Goal: Information Seeking & Learning: Find specific fact

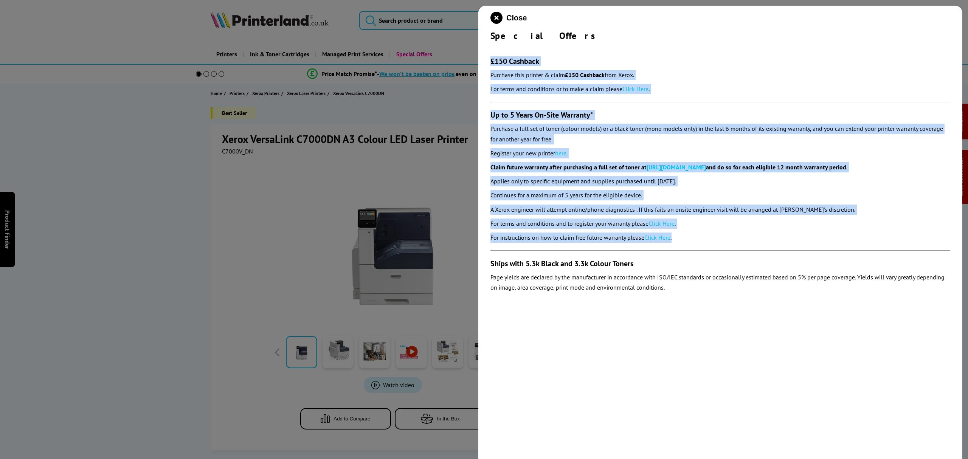
drag, startPoint x: 736, startPoint y: 238, endPoint x: 489, endPoint y: 37, distance: 318.0
click at [489, 57] on div "Close Special Offers £150 Cashback Purchase this printer & claim £150 Cashback …" at bounding box center [720, 235] width 484 height 459
copy section "£150 Cashback Purchase this printer & claim £150 Cashback from Xerox. For terms…"
click at [492, 16] on icon "close modal" at bounding box center [497, 18] width 12 height 12
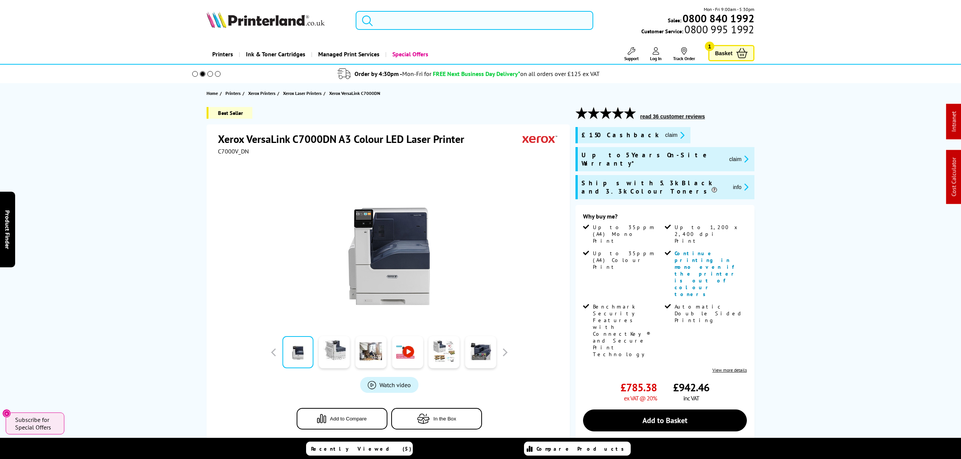
click at [415, 17] on input "search" at bounding box center [475, 20] width 238 height 19
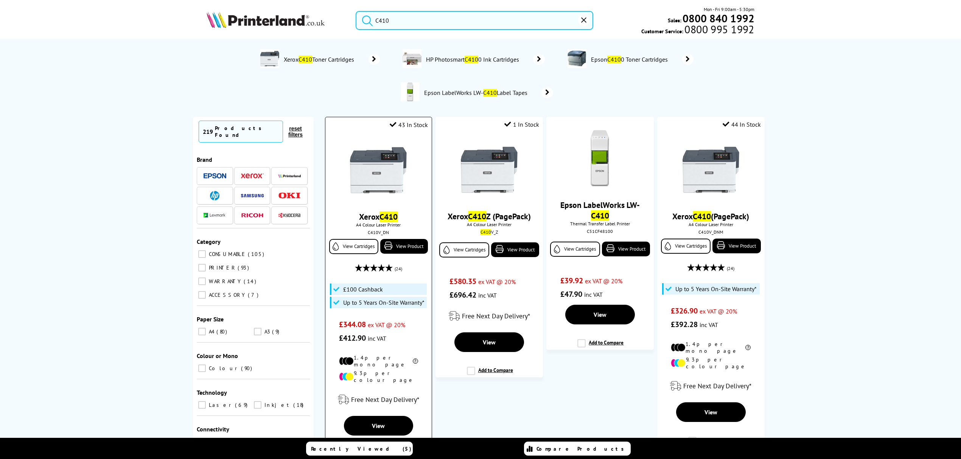
type input "C410"
click at [395, 168] on img at bounding box center [378, 170] width 57 height 57
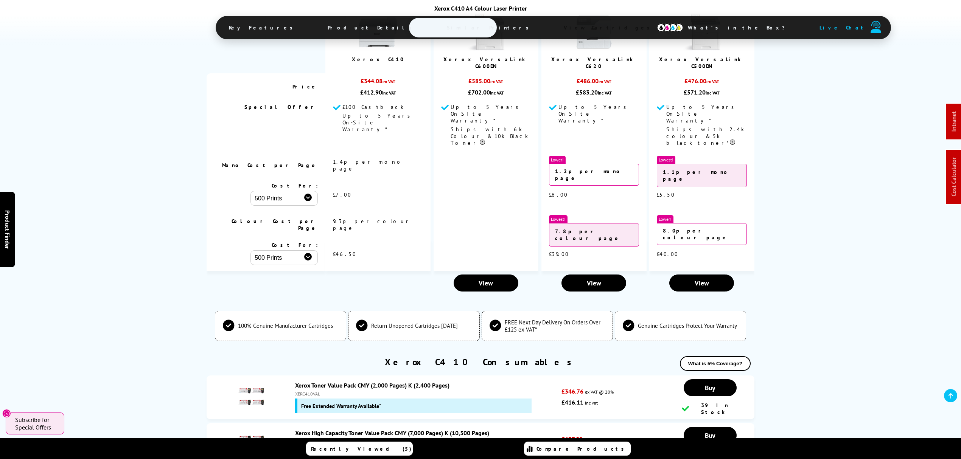
scroll to position [3026, 0]
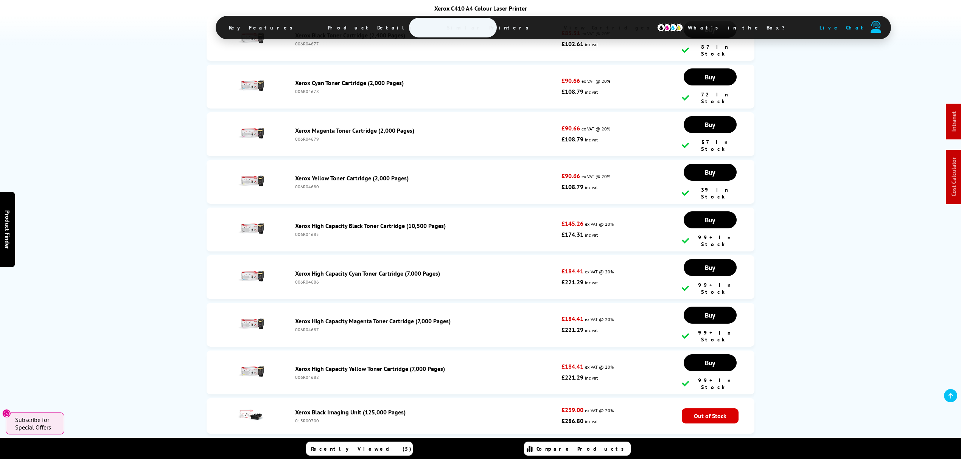
click at [300, 327] on div "006R04687" at bounding box center [426, 330] width 262 height 6
copy div "006R04687"
click at [307, 374] on div "006R04688" at bounding box center [426, 377] width 262 height 6
drag, startPoint x: 307, startPoint y: 245, endPoint x: 67, endPoint y: 272, distance: 241.3
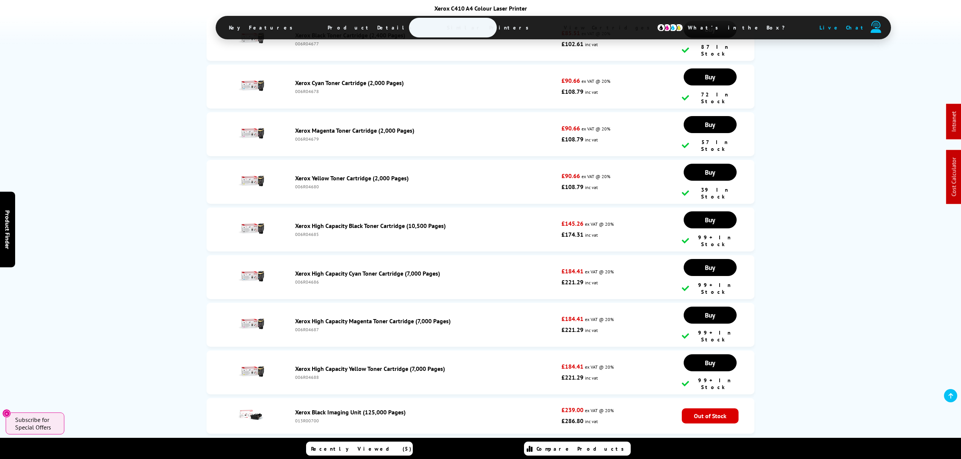
click at [307, 374] on div "006R04688" at bounding box center [426, 377] width 262 height 6
copy div "006R04688"
click at [300, 231] on div "006R04685" at bounding box center [426, 234] width 262 height 6
copy div "006R04685"
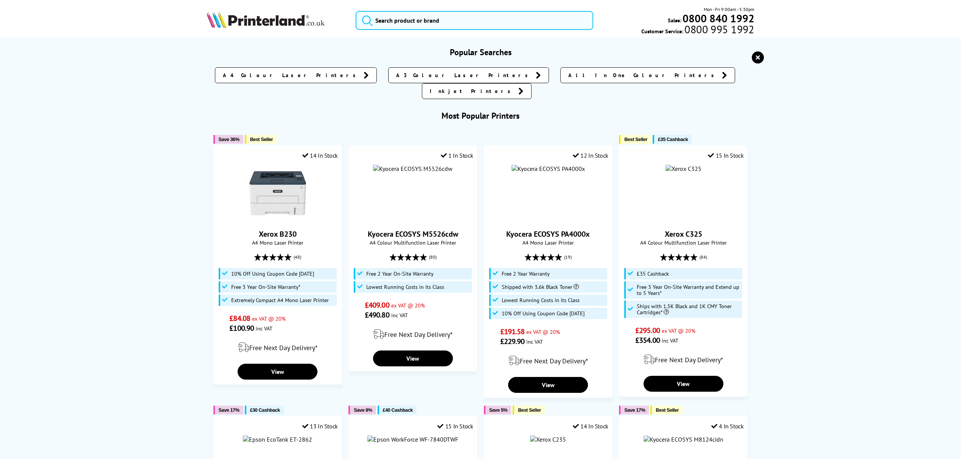
click at [419, 22] on input "search" at bounding box center [475, 20] width 238 height 19
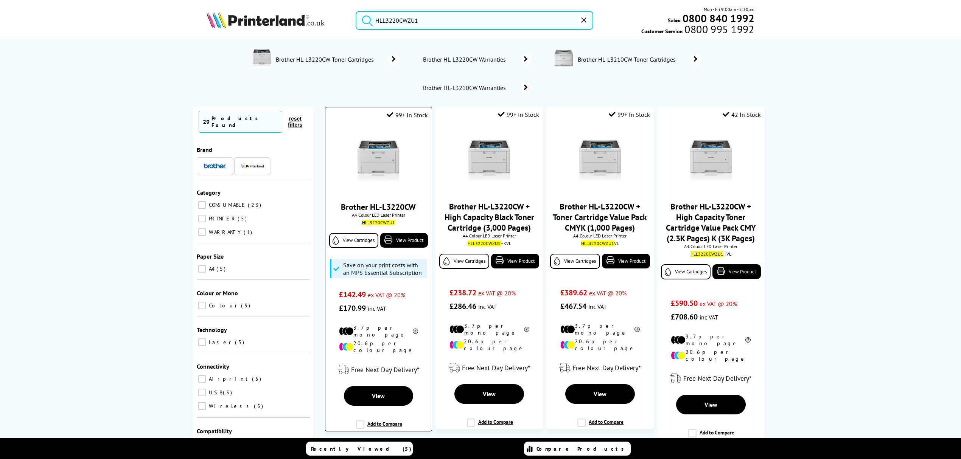
type input "HLL3220CWZU1"
click at [385, 157] on img at bounding box center [378, 160] width 57 height 57
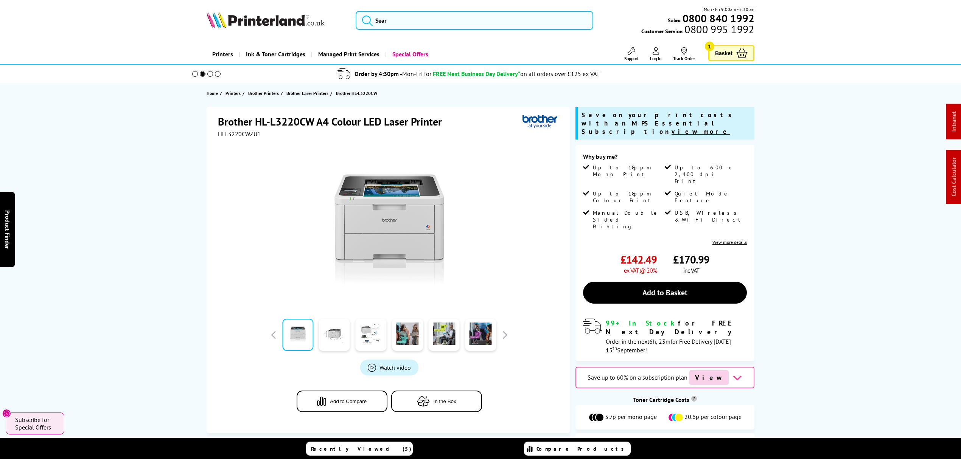
drag, startPoint x: 146, startPoint y: 243, endPoint x: 114, endPoint y: 29, distance: 216.4
drag, startPoint x: 108, startPoint y: 306, endPoint x: 119, endPoint y: 29, distance: 277.1
click at [529, 17] on input "search" at bounding box center [475, 20] width 238 height 19
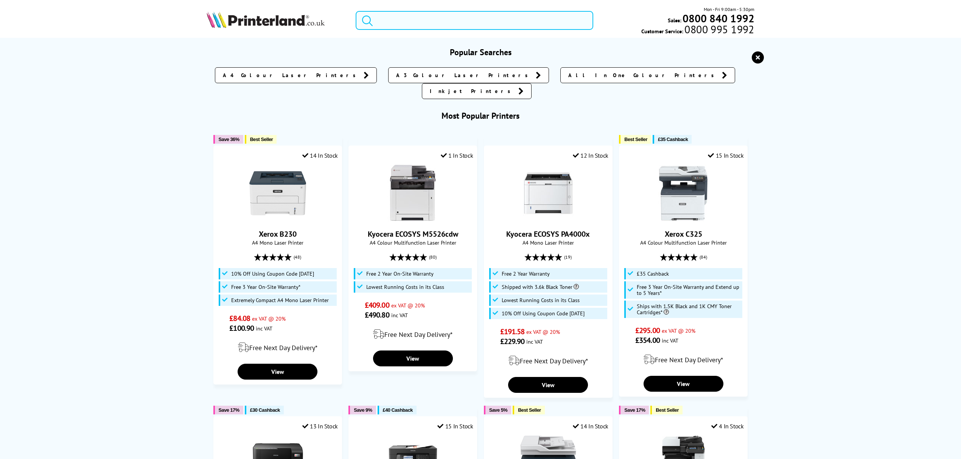
paste input "HLL8260CDWZU1"
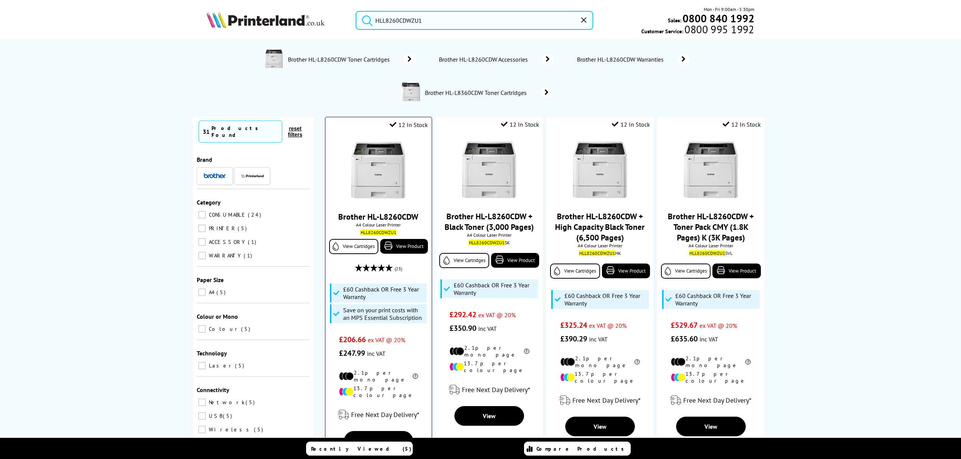
type input "HLL8260CDWZU1"
click at [392, 166] on img at bounding box center [378, 170] width 57 height 57
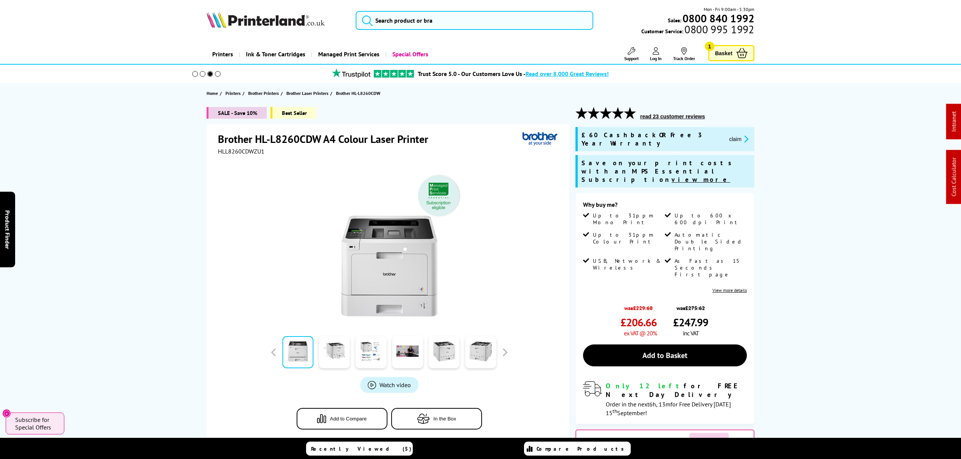
drag, startPoint x: 144, startPoint y: 160, endPoint x: 112, endPoint y: 43, distance: 121.4
drag, startPoint x: 321, startPoint y: 139, endPoint x: 210, endPoint y: 143, distance: 110.5
click at [210, 143] on div "Brother HL-L8260CDW A4 Colour Laser Printer HLL8260CDWZU1 Watch video Add to Co…" at bounding box center [388, 287] width 363 height 326
copy h1 "Brother HL-L8260CDW"
click at [441, 25] on input "search" at bounding box center [475, 20] width 238 height 19
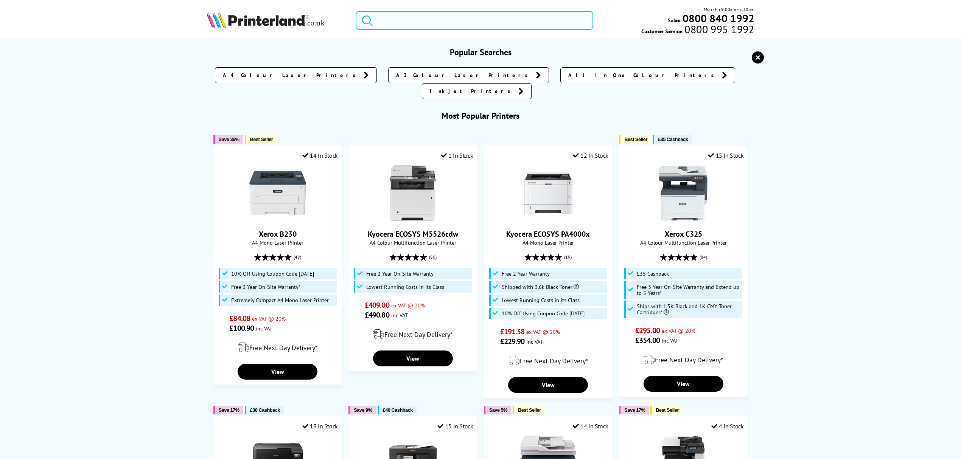
paste input "106R03944"
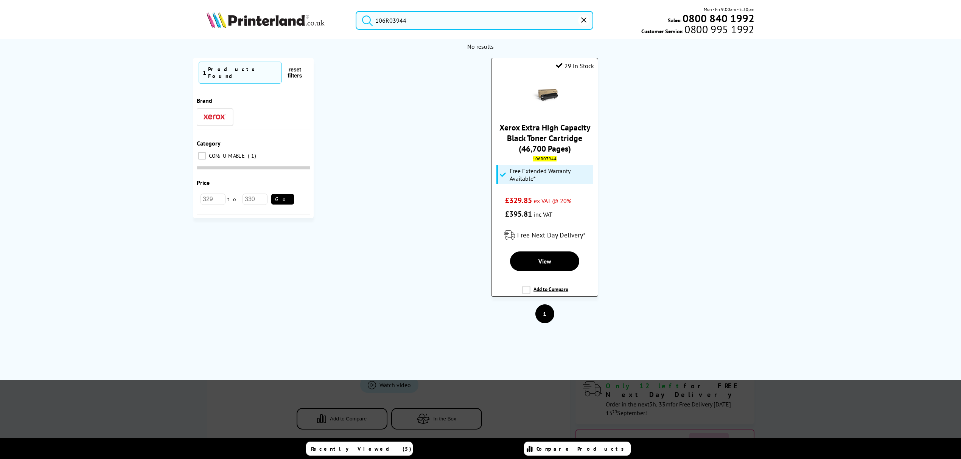
type input "106R03944"
click at [530, 137] on link "Xerox Extra High Capacity Black Toner Cartridge (46,700 Pages)" at bounding box center [544, 138] width 91 height 32
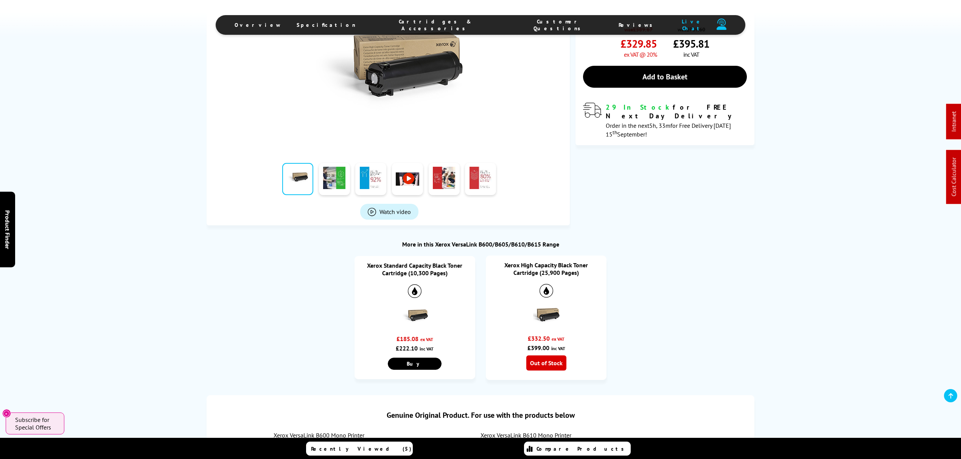
scroll to position [353, 0]
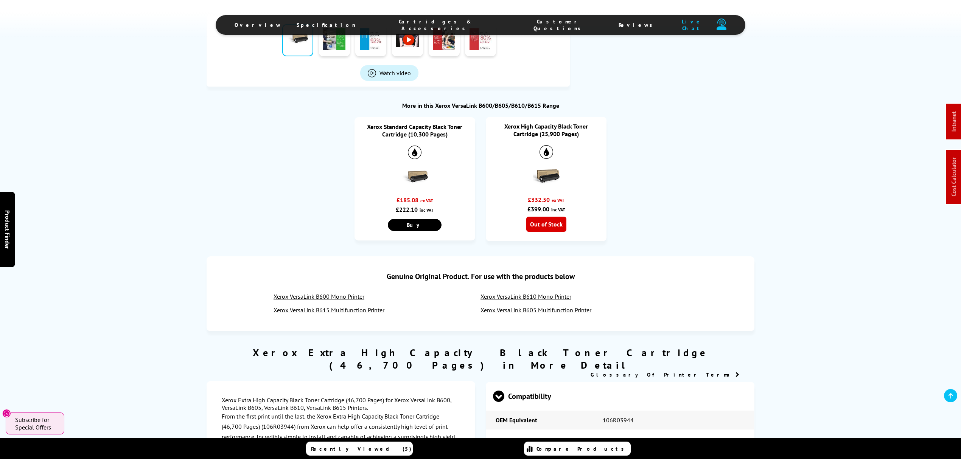
click at [336, 300] on link "Xerox VersaLink B600 Mono Printer" at bounding box center [318, 297] width 91 height 8
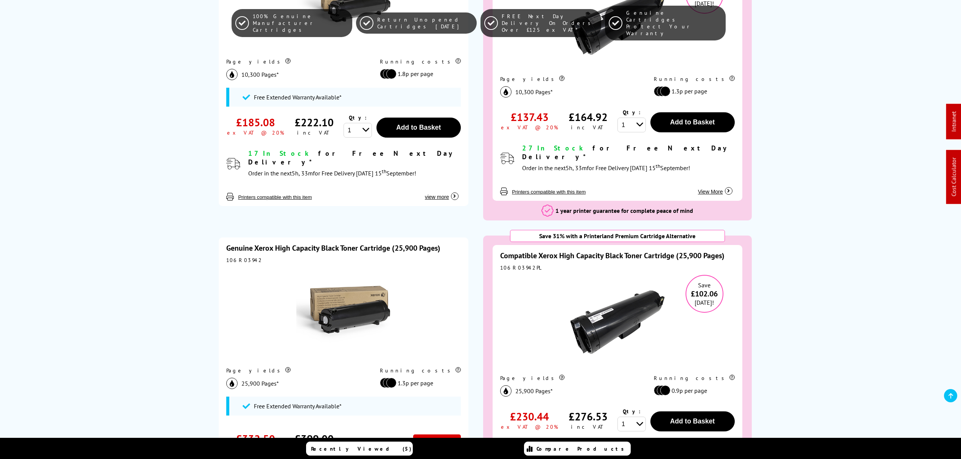
scroll to position [807, 0]
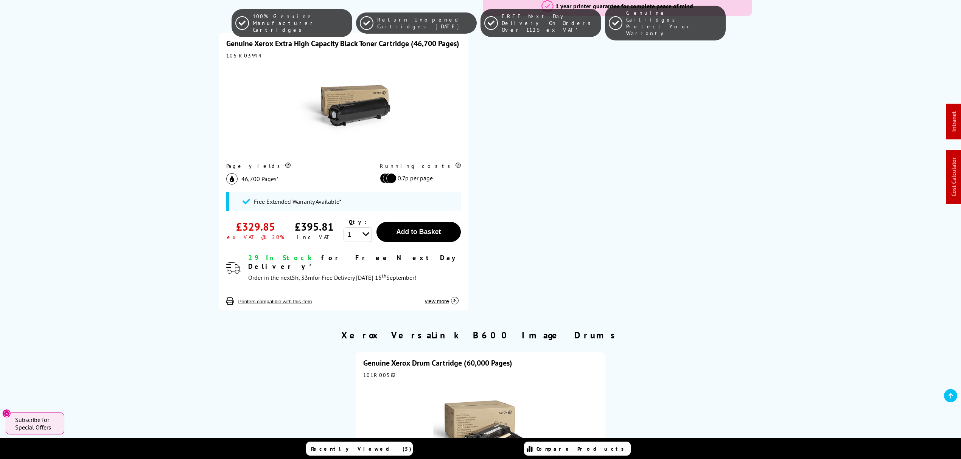
click at [382, 372] on div "101R00582" at bounding box center [480, 375] width 234 height 7
copy div "101R00582"
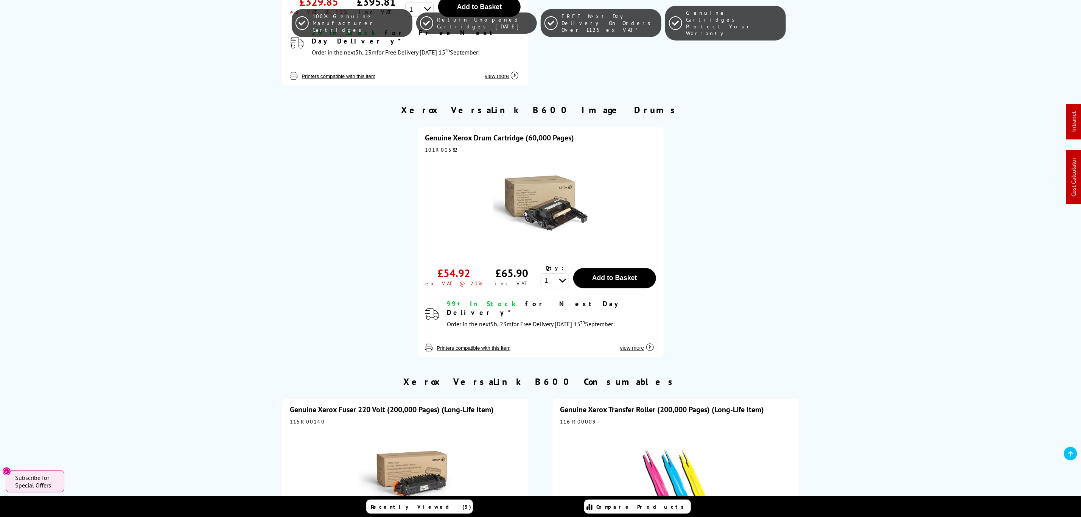
scroll to position [0, 0]
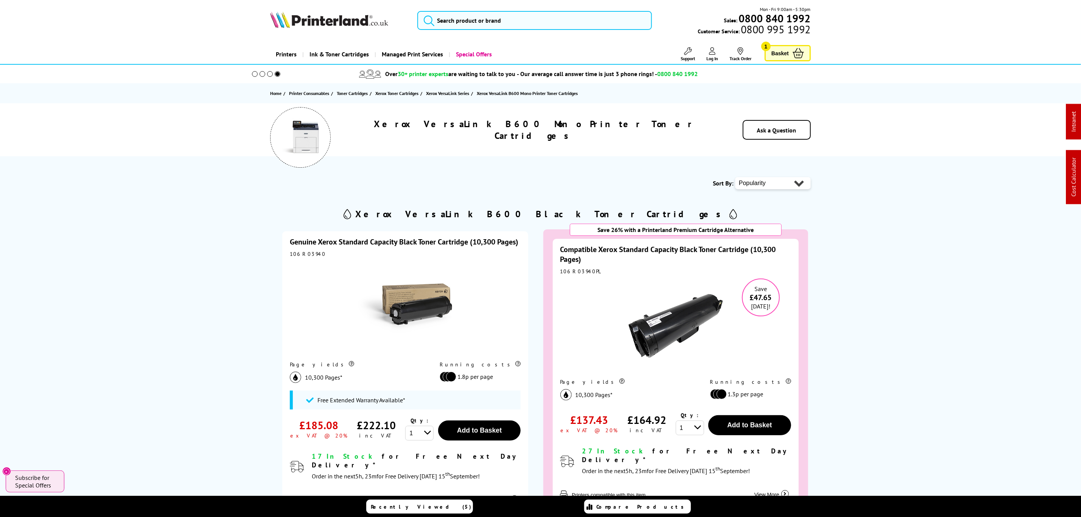
drag, startPoint x: 444, startPoint y: 276, endPoint x: 472, endPoint y: 43, distance: 234.3
click at [493, 33] on div "Mon - Fri 9:00am - 5:30pm Sales: 0800 840 1992 Customer Service: 0800 995 1992" at bounding box center [540, 22] width 605 height 33
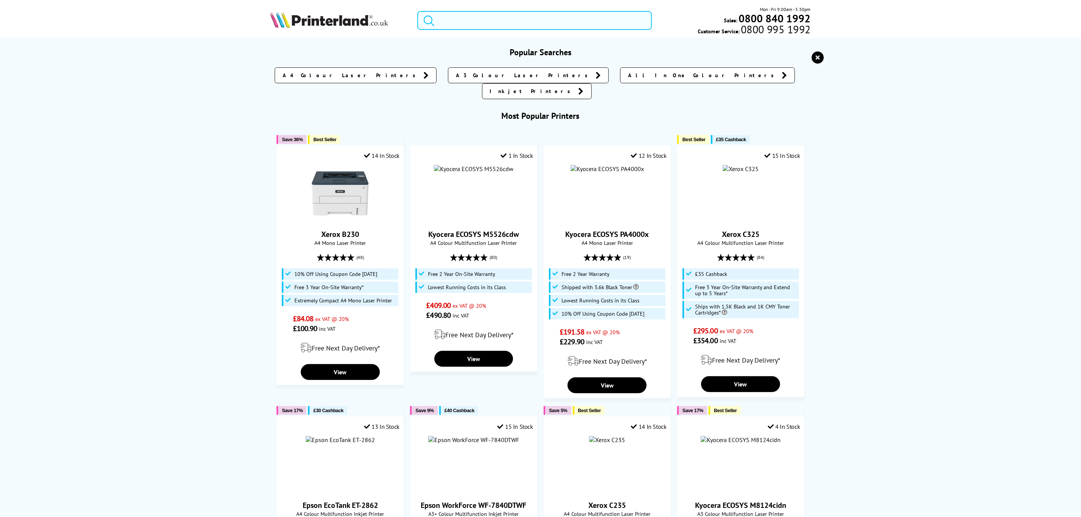
click at [493, 28] on input "search" at bounding box center [534, 20] width 234 height 19
paste input "HLL8260CDWZU1"
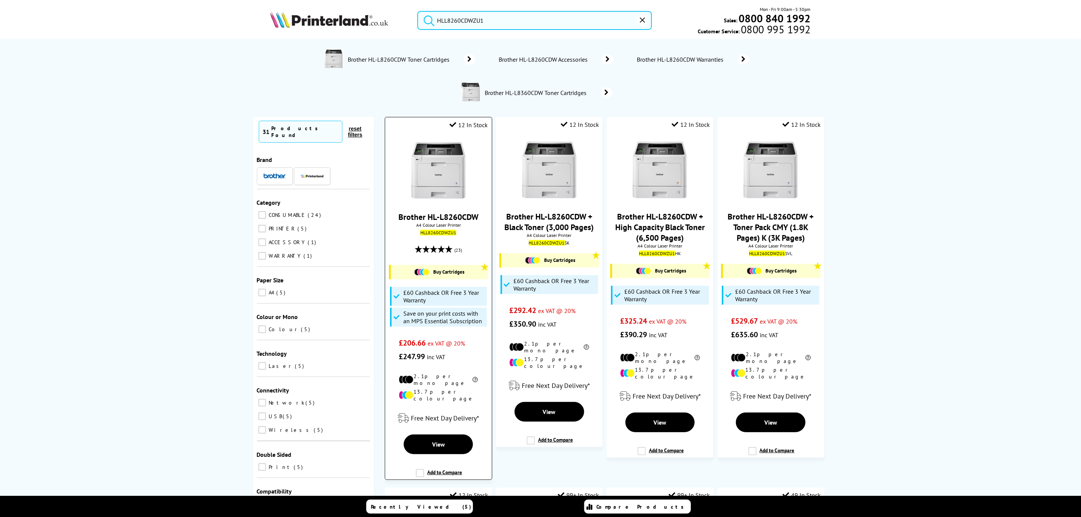
type input "HLL8260CDWZU1"
click at [448, 171] on img at bounding box center [438, 170] width 57 height 57
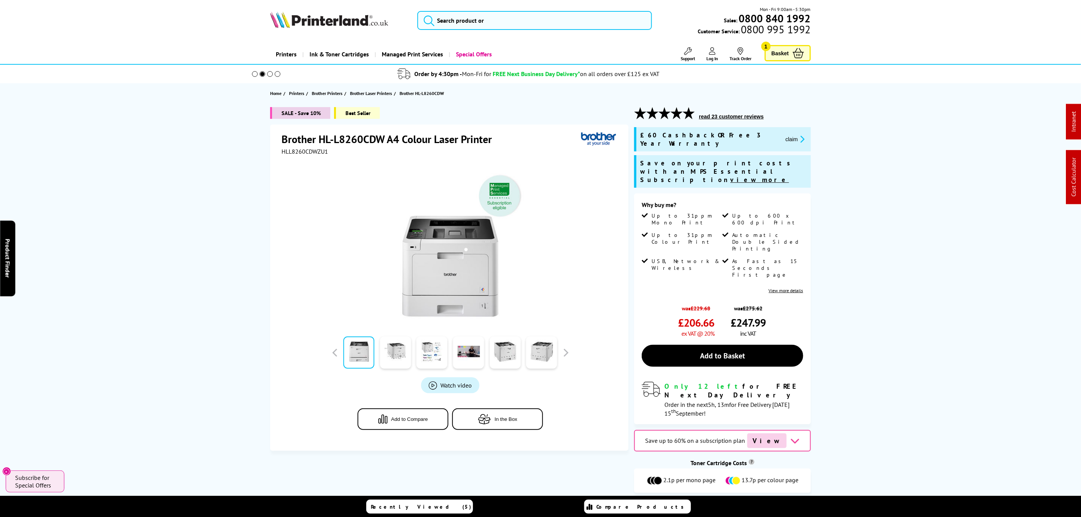
drag, startPoint x: 314, startPoint y: 304, endPoint x: 218, endPoint y: 39, distance: 282.1
drag, startPoint x: 208, startPoint y: 377, endPoint x: 176, endPoint y: 68, distance: 310.3
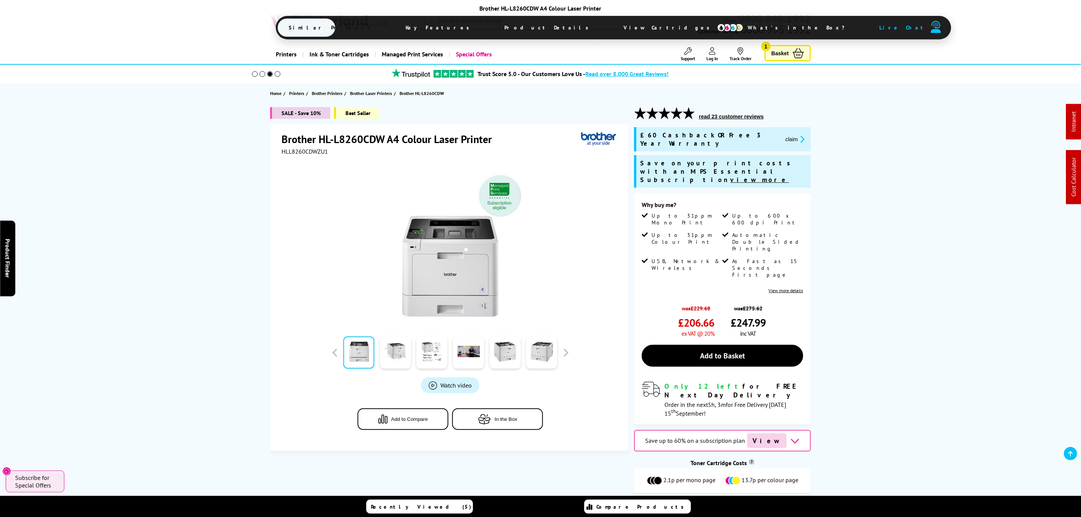
drag, startPoint x: 818, startPoint y: 378, endPoint x: 560, endPoint y: 45, distance: 421.8
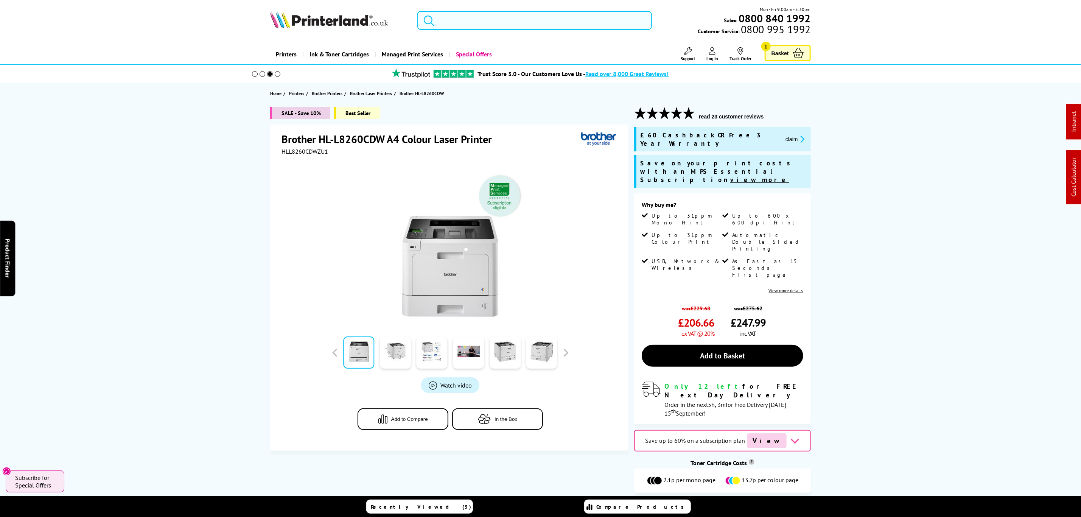
click at [476, 18] on input "search" at bounding box center [534, 20] width 234 height 19
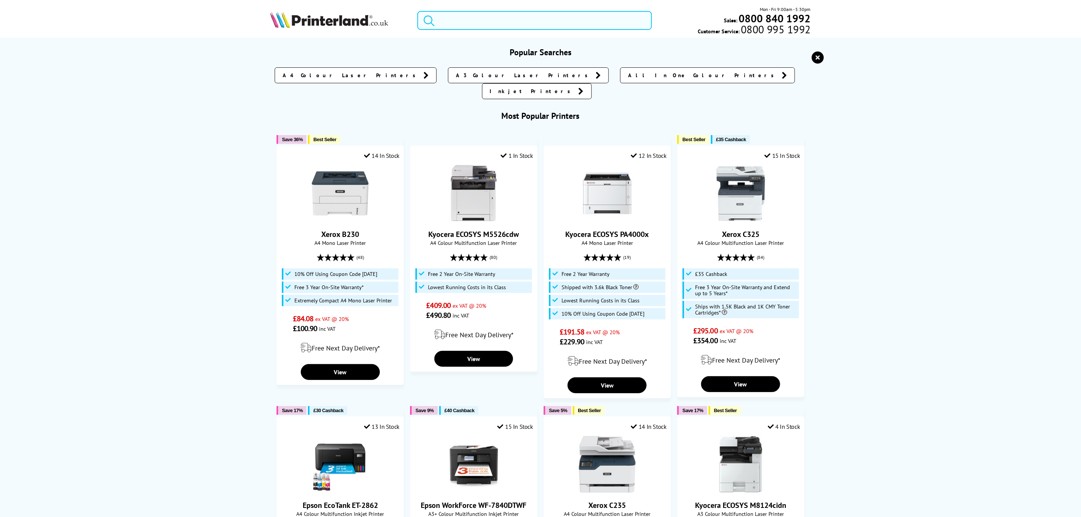
paste input "HLL3220CWZU1"
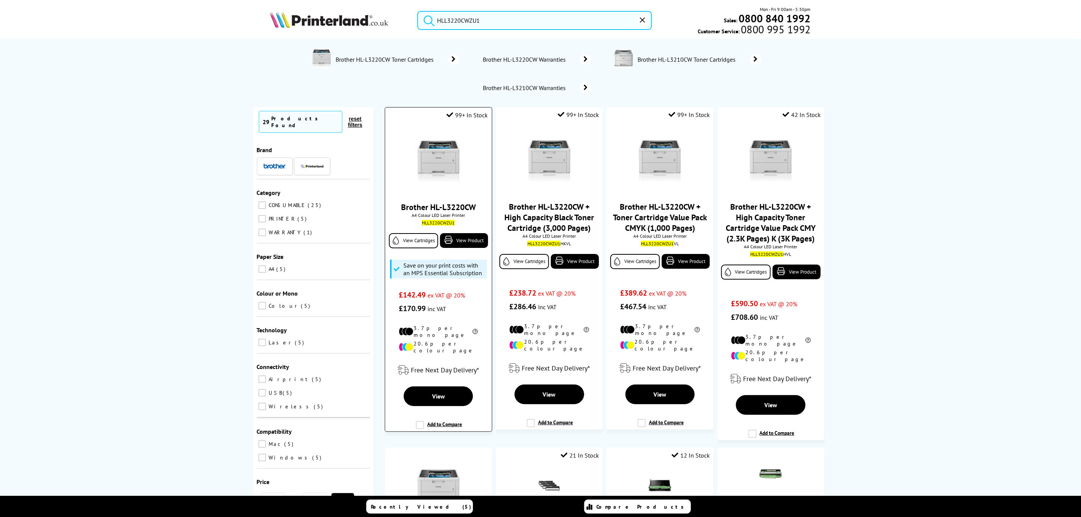
type input "HLL3220CWZU1"
click at [439, 166] on img at bounding box center [438, 160] width 57 height 57
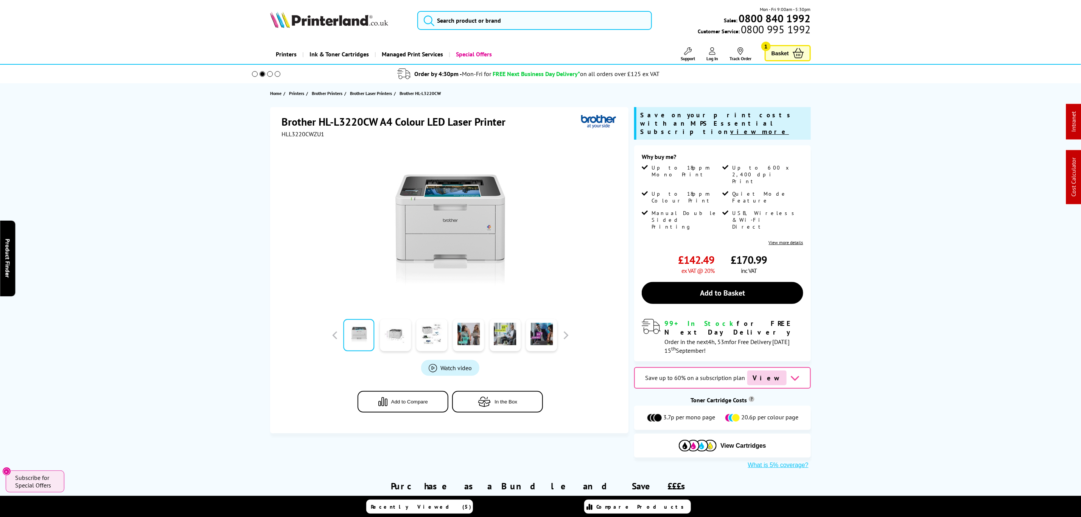
drag, startPoint x: 202, startPoint y: 297, endPoint x: 166, endPoint y: 32, distance: 267.7
drag, startPoint x: 631, startPoint y: 395, endPoint x: 651, endPoint y: 27, distance: 368.2
click at [467, 23] on input "search" at bounding box center [534, 20] width 234 height 19
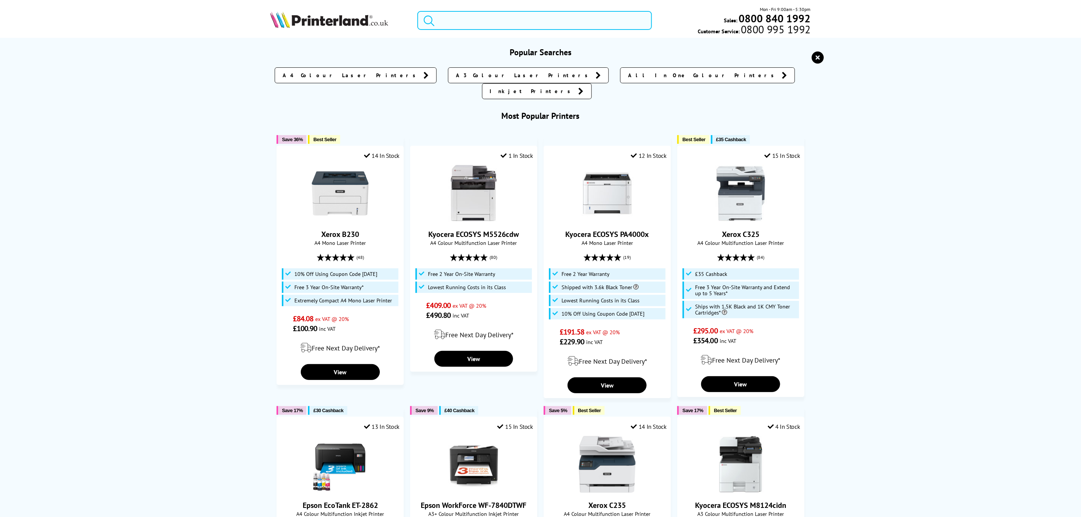
paste input "HLL8240CDWQJ1"
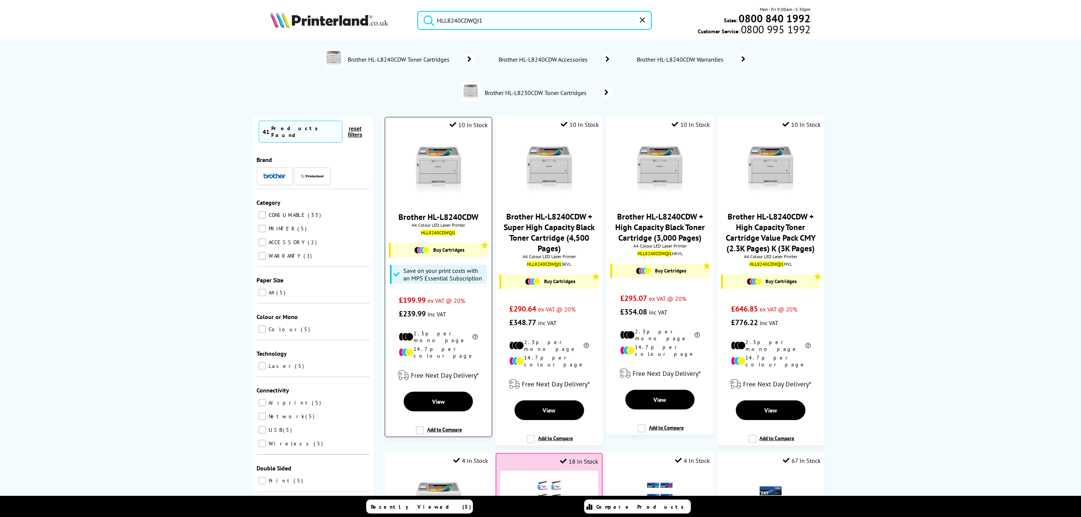
type input "HLL8240CDWQJ1"
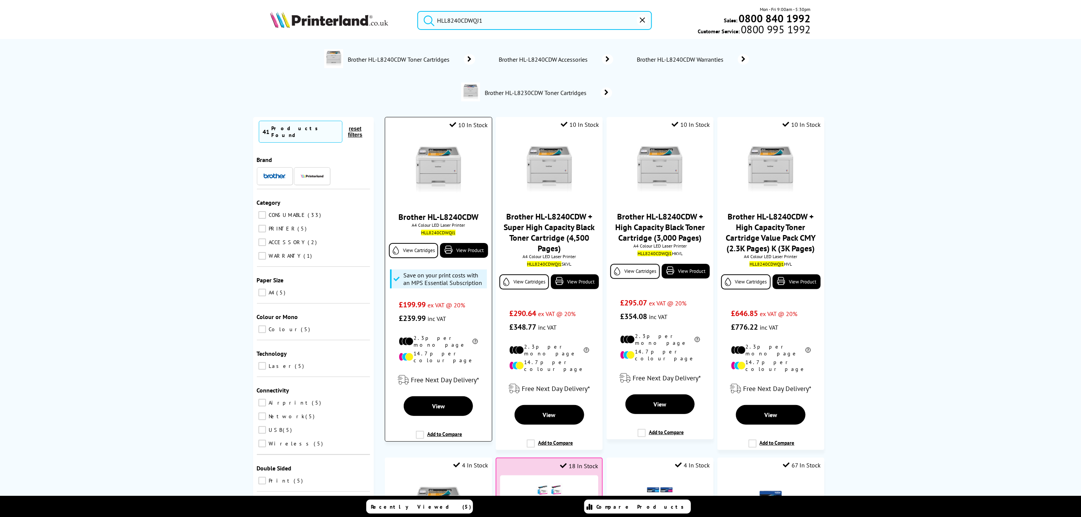
click at [438, 160] on img at bounding box center [438, 170] width 57 height 57
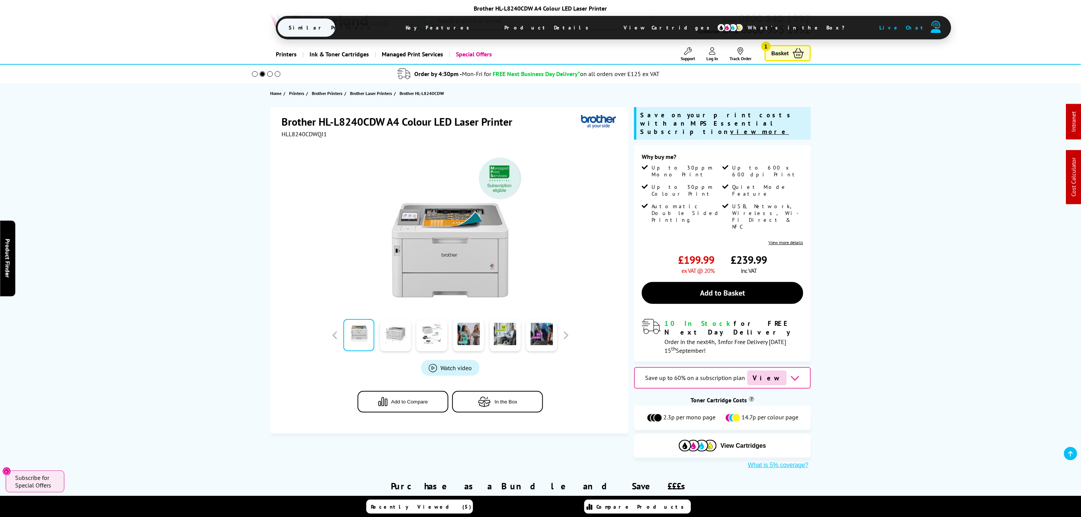
drag, startPoint x: 495, startPoint y: 338, endPoint x: 530, endPoint y: 33, distance: 307.2
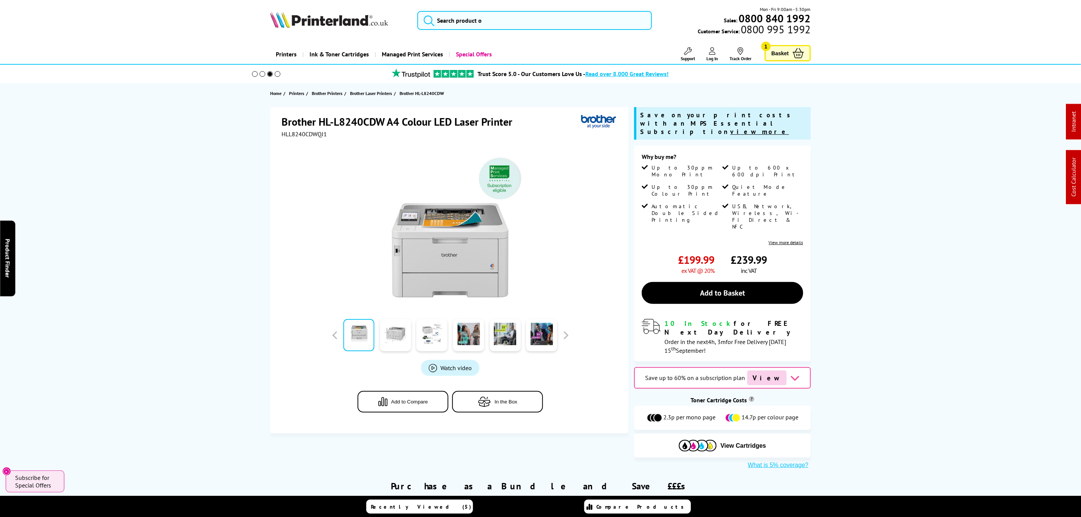
drag, startPoint x: 172, startPoint y: 242, endPoint x: 172, endPoint y: -55, distance: 297.3
